Goal: Task Accomplishment & Management: Complete application form

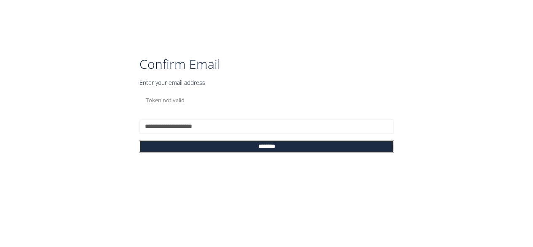
click at [291, 149] on input "********" at bounding box center [267, 146] width 254 height 13
click at [263, 149] on input "********" at bounding box center [267, 146] width 254 height 13
